Goal: Transaction & Acquisition: Purchase product/service

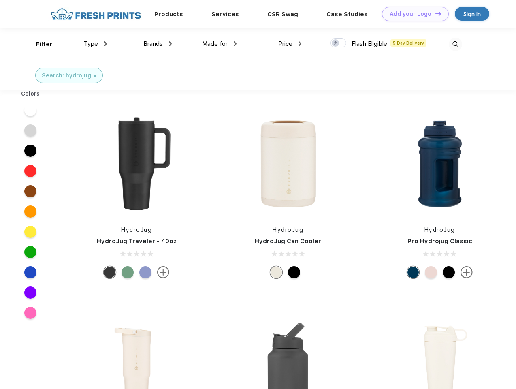
scroll to position [0, 0]
click at [412, 14] on link "Add your Logo Design Tool" at bounding box center [415, 14] width 67 height 14
click at [0, 0] on div "Design Tool" at bounding box center [0, 0] width 0 height 0
click at [435, 13] on link "Add your Logo Design Tool" at bounding box center [415, 14] width 67 height 14
click at [39, 44] on div "Filter" at bounding box center [44, 44] width 17 height 9
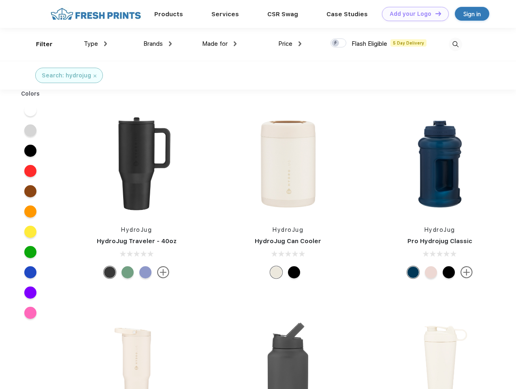
click at [96, 44] on span "Type" at bounding box center [91, 43] width 14 height 7
click at [158, 44] on span "Brands" at bounding box center [152, 43] width 19 height 7
click at [220, 44] on span "Made for" at bounding box center [215, 43] width 26 height 7
click at [290, 44] on span "Price" at bounding box center [285, 43] width 14 height 7
click at [339, 43] on div at bounding box center [338, 42] width 16 height 9
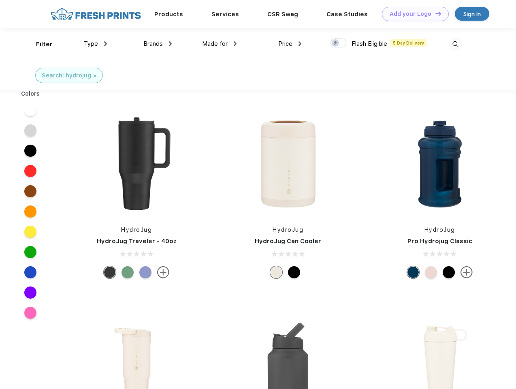
click at [336, 43] on input "checkbox" at bounding box center [332, 40] width 5 height 5
click at [455, 44] on img at bounding box center [455, 44] width 13 height 13
